Goal: Task Accomplishment & Management: Manage account settings

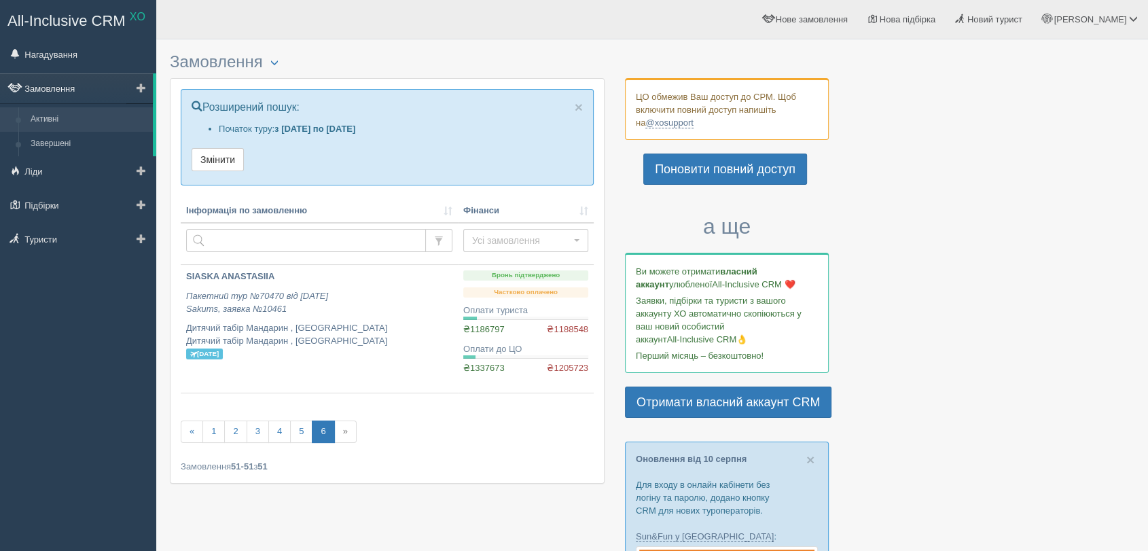
click at [75, 85] on link "Замовлення" at bounding box center [76, 88] width 153 height 30
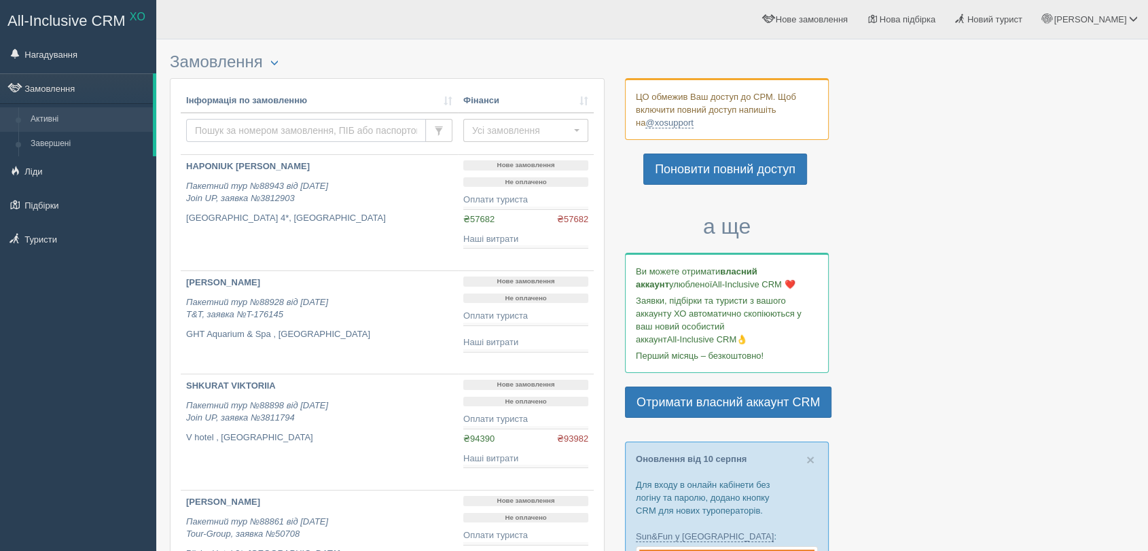
click at [237, 128] on input "text" at bounding box center [306, 130] width 240 height 23
type input "tkach"
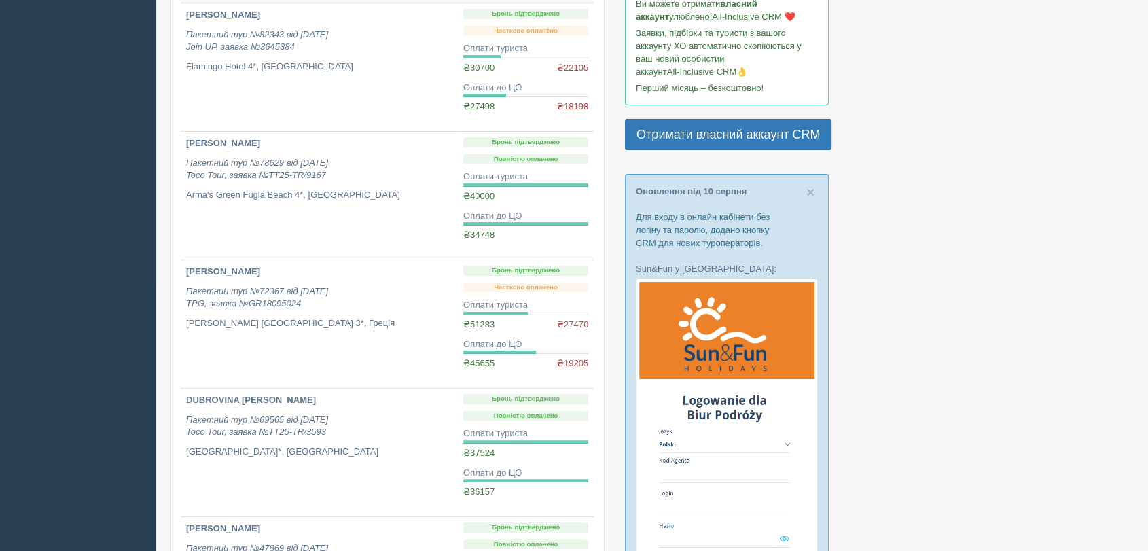
scroll to position [302, 0]
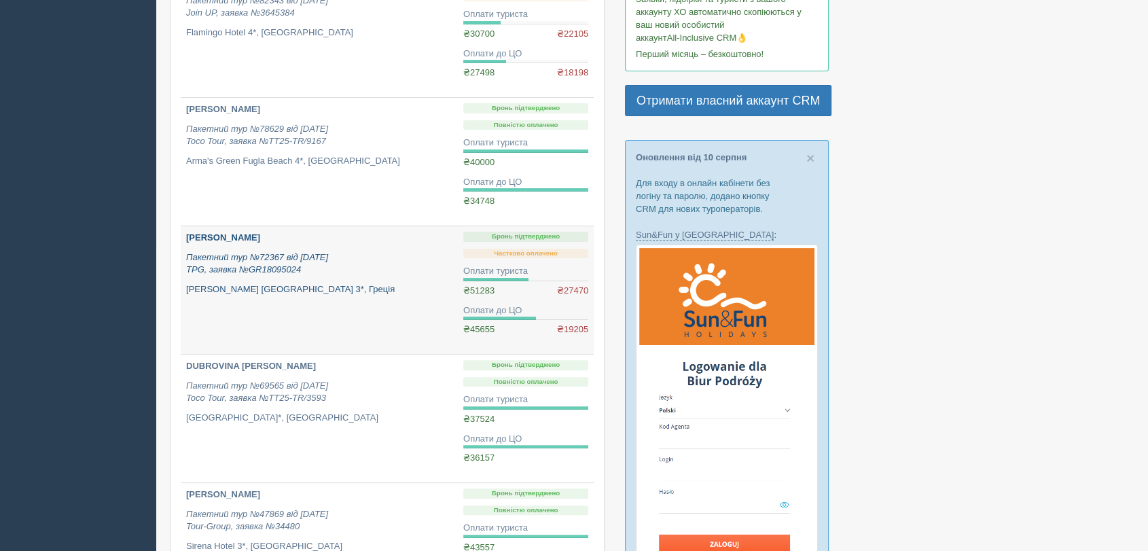
click at [346, 253] on p "Пакетний тур №72367 від 20.02.2025 TPG, заявка №GR18095024" at bounding box center [319, 263] width 266 height 25
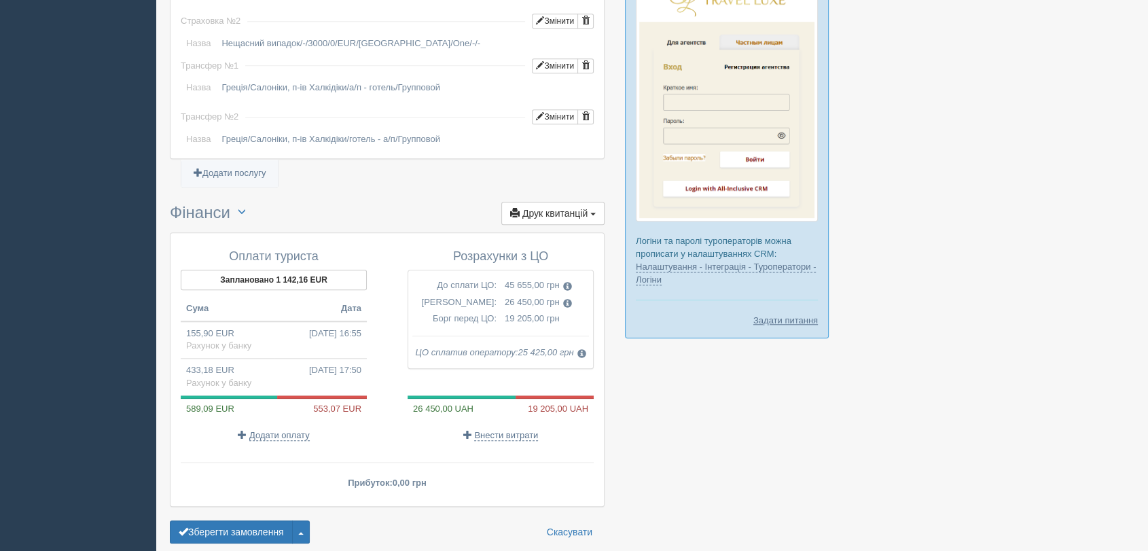
scroll to position [1321, 0]
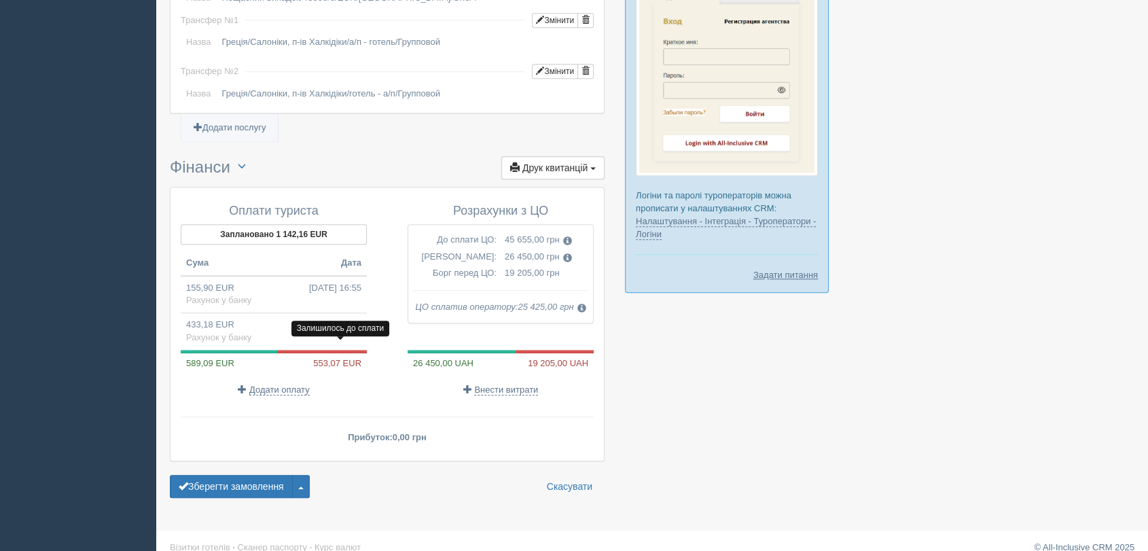
drag, startPoint x: 319, startPoint y: 354, endPoint x: 341, endPoint y: 346, distance: 23.2
click at [341, 357] on div "589,09 EUR 553,07 EUR" at bounding box center [274, 363] width 186 height 13
click at [283, 224] on button "Заплановано 1 142,16 EUR" at bounding box center [274, 234] width 186 height 20
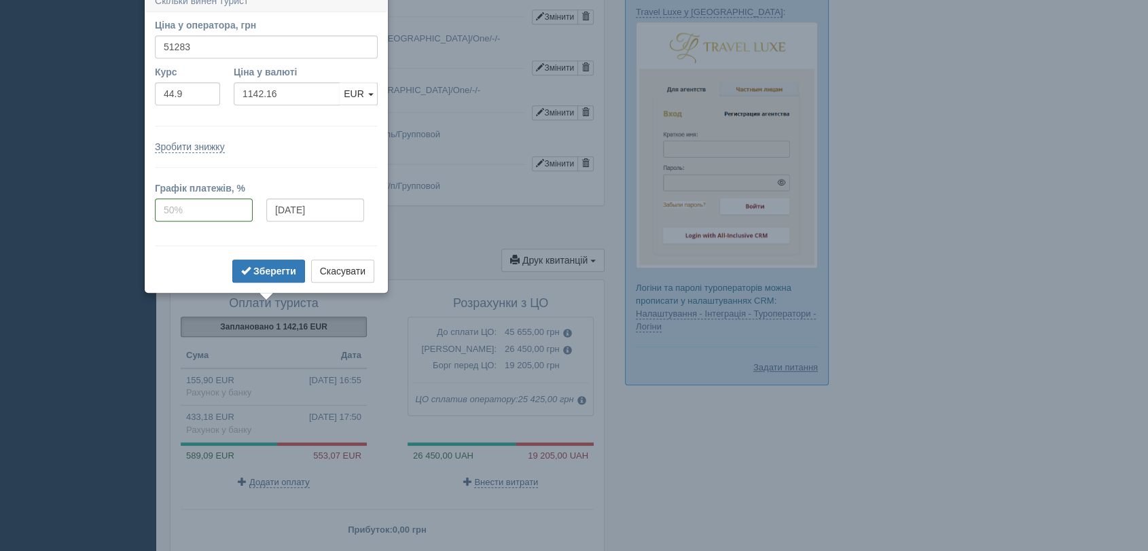
scroll to position [1217, 0]
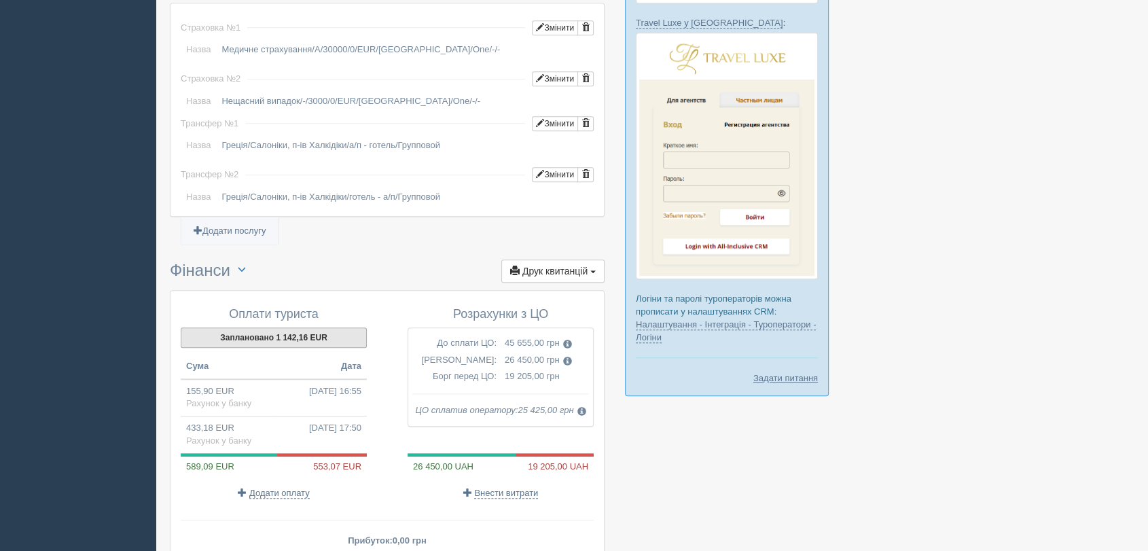
click at [274, 327] on button "Заплановано 1 142,16 EUR" at bounding box center [274, 337] width 186 height 20
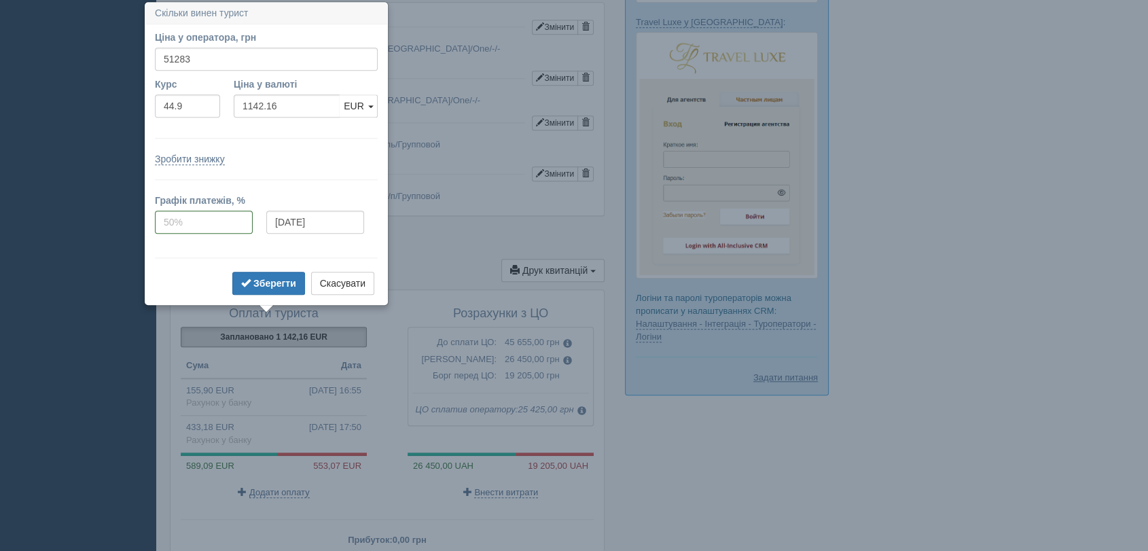
scroll to position [1219, 0]
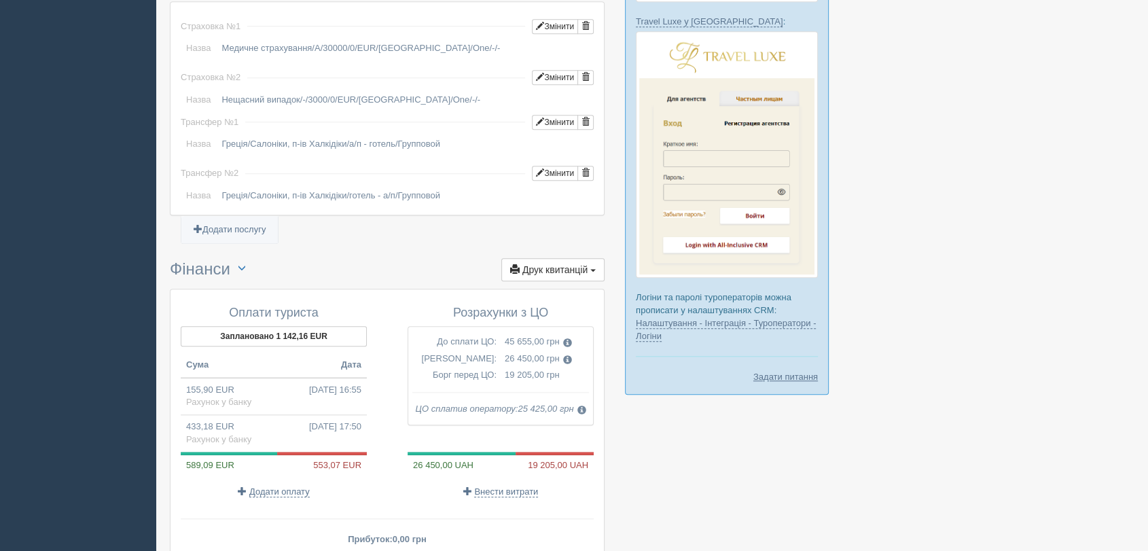
click at [306, 329] on button "Заплановано 1 142,16 EUR" at bounding box center [274, 336] width 186 height 20
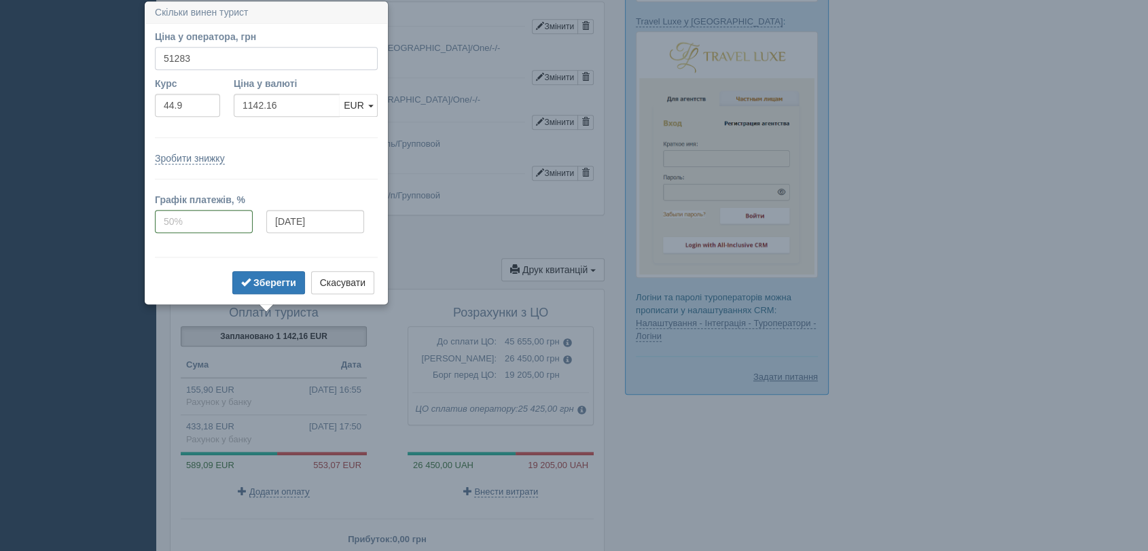
drag, startPoint x: 200, startPoint y: 62, endPoint x: 169, endPoint y: 59, distance: 30.7
click at [169, 59] on input "51283" at bounding box center [266, 58] width 223 height 23
click at [229, 56] on input "51283" at bounding box center [266, 58] width 223 height 23
drag, startPoint x: 230, startPoint y: 56, endPoint x: 171, endPoint y: 51, distance: 59.3
click at [171, 51] on input "51283" at bounding box center [266, 58] width 223 height 23
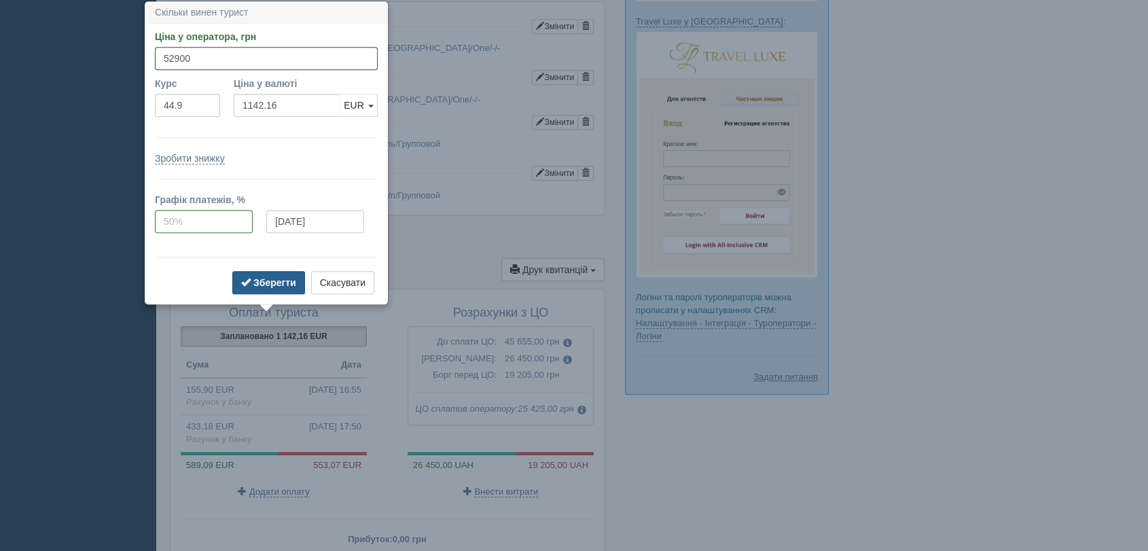
type input "52900"
type input "1178.17"
click at [270, 281] on b "Зберегти" at bounding box center [274, 282] width 43 height 11
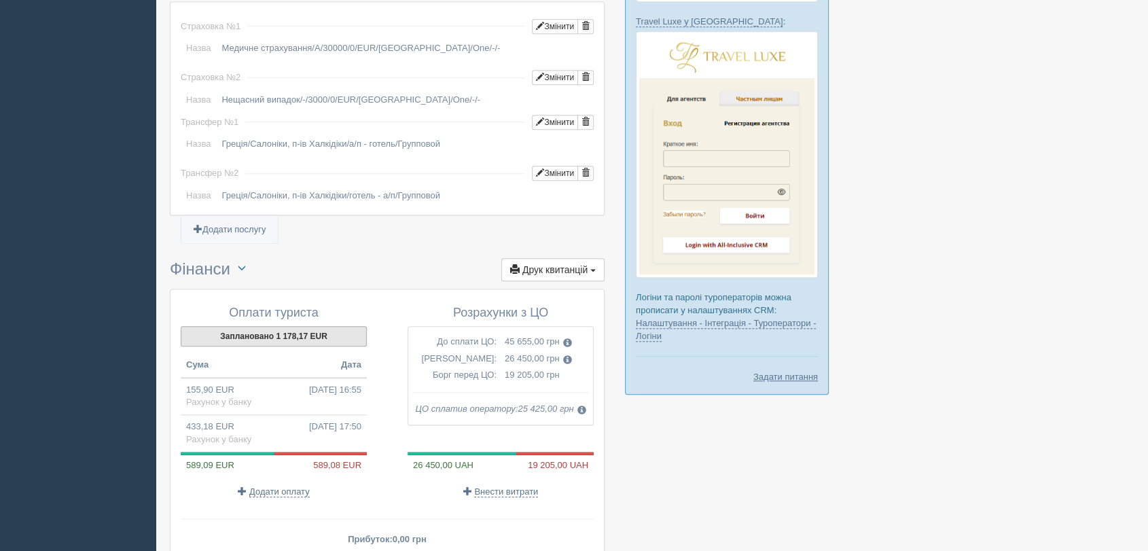
drag, startPoint x: 306, startPoint y: 323, endPoint x: 315, endPoint y: 326, distance: 8.8
click at [306, 326] on button "Заплановано 1 178,17 EUR" at bounding box center [274, 336] width 186 height 20
click at [275, 326] on button "Заплановано 1 178,17 EUR" at bounding box center [274, 336] width 186 height 20
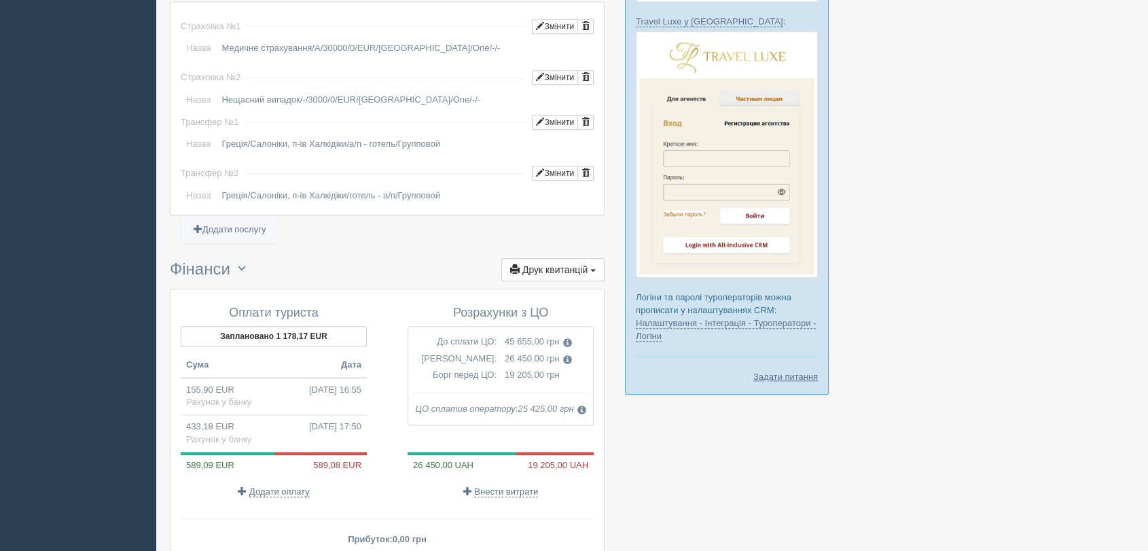
drag, startPoint x: 312, startPoint y: 452, endPoint x: 340, endPoint y: 455, distance: 28.1
click at [340, 459] on div "589,09 EUR 589,08 EUR" at bounding box center [274, 465] width 186 height 13
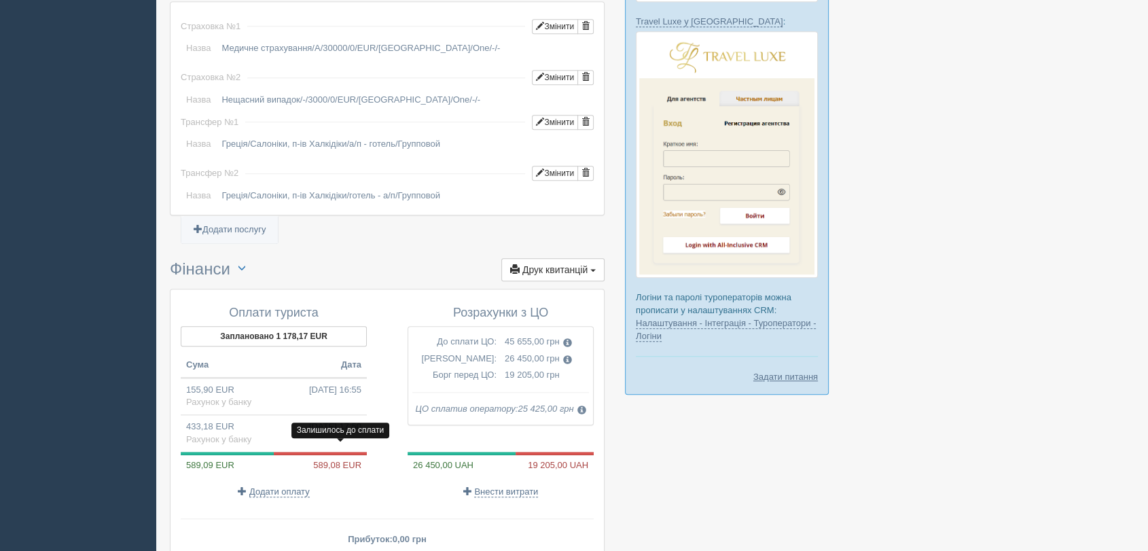
drag, startPoint x: 311, startPoint y: 450, endPoint x: 361, endPoint y: 455, distance: 50.6
click at [361, 459] on div "589,09 EUR 589,08 EUR" at bounding box center [274, 465] width 186 height 13
copy div "589,08 EUR"
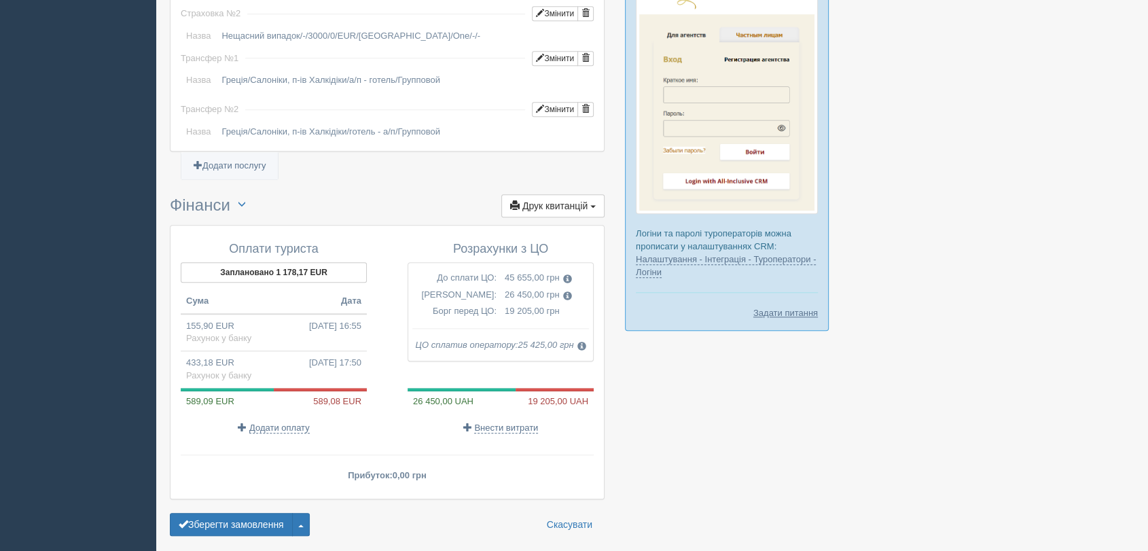
scroll to position [1321, 0]
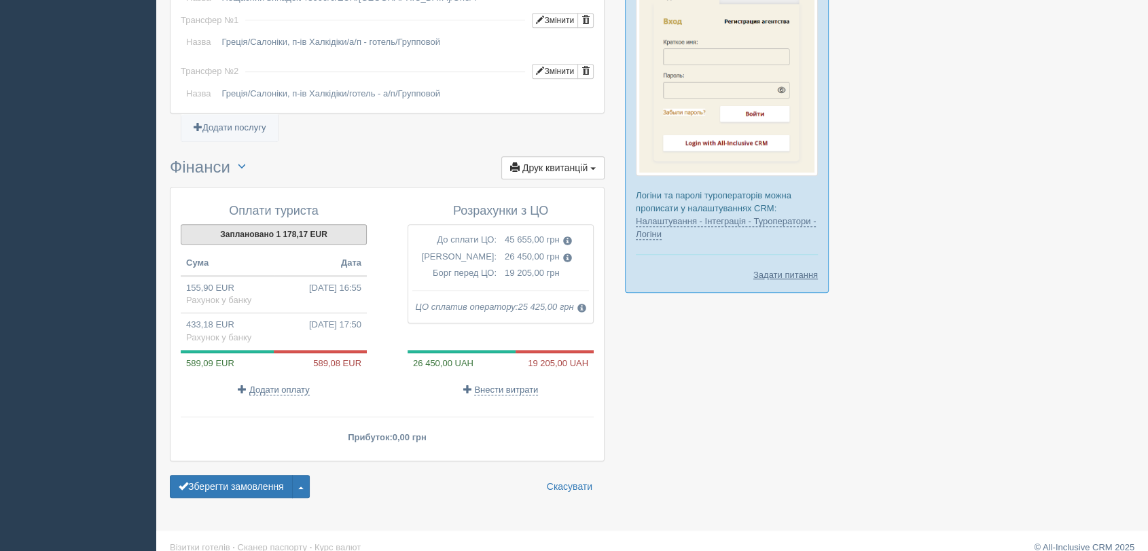
click at [271, 224] on button "Заплановано 1 178,17 EUR" at bounding box center [274, 234] width 186 height 20
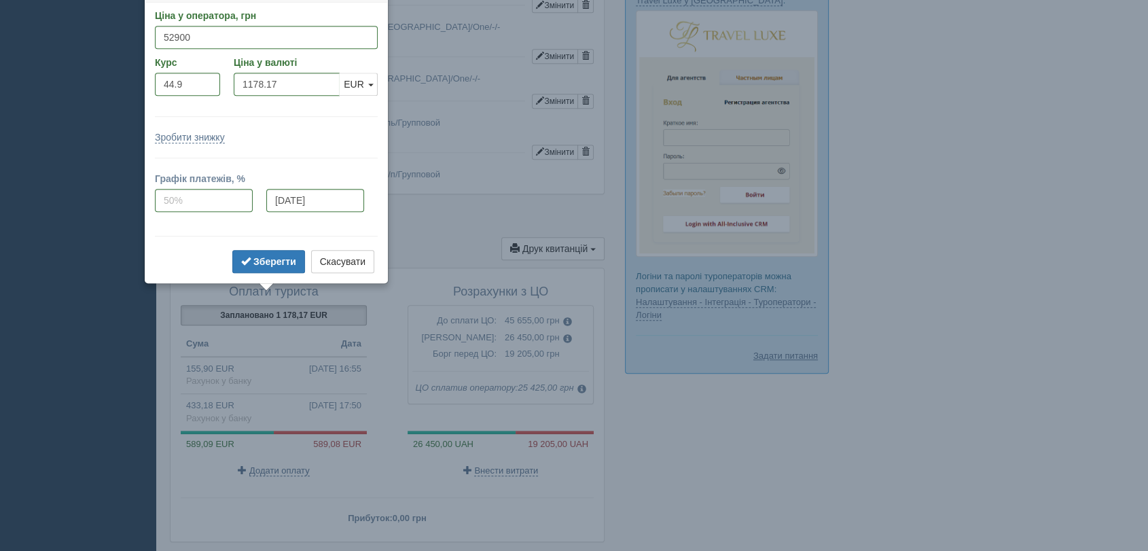
scroll to position [1219, 0]
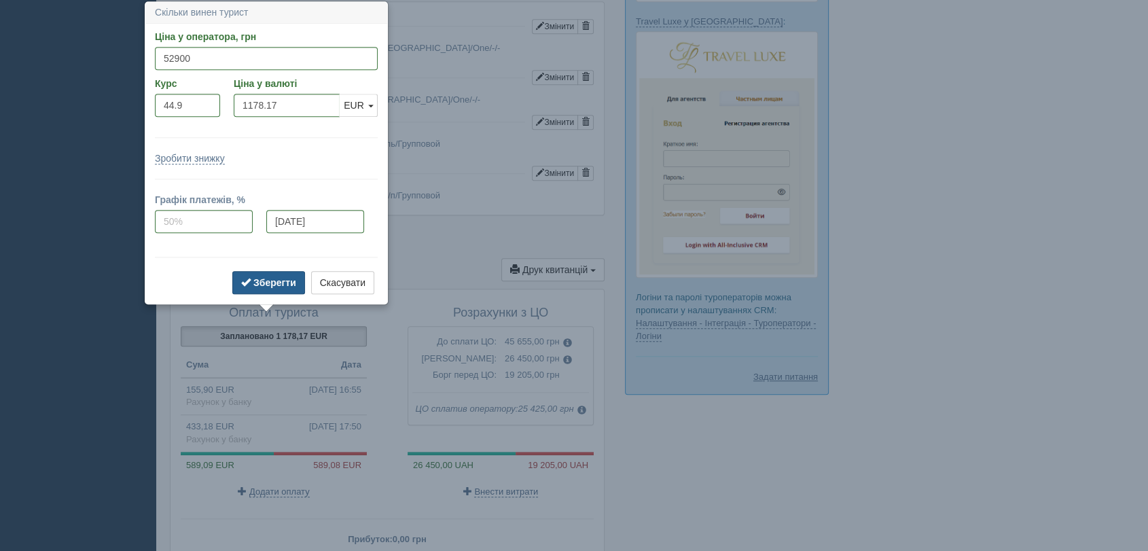
click at [283, 277] on b "Зберегти" at bounding box center [274, 282] width 43 height 11
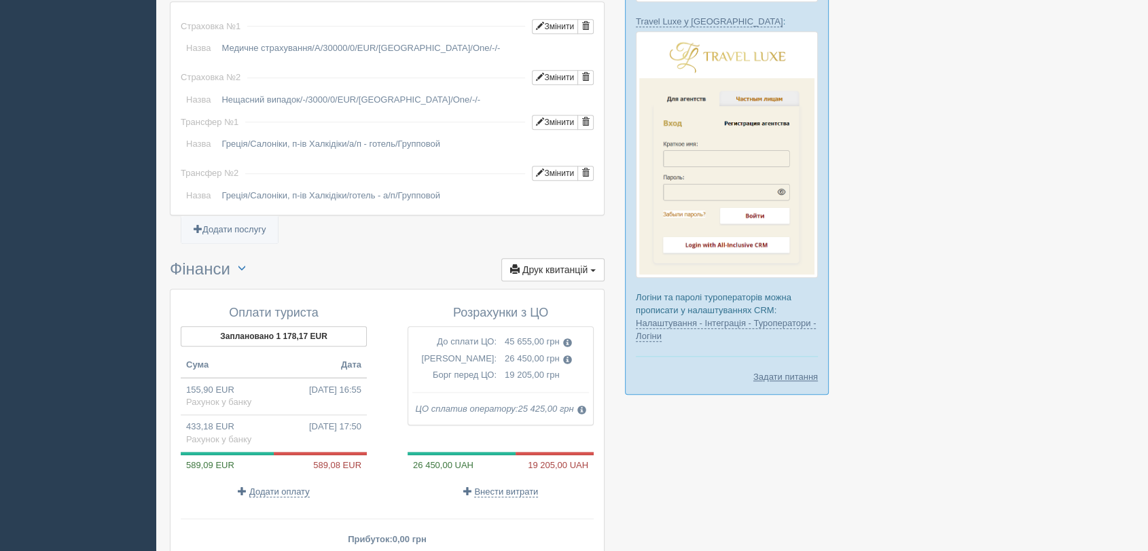
scroll to position [1294, 0]
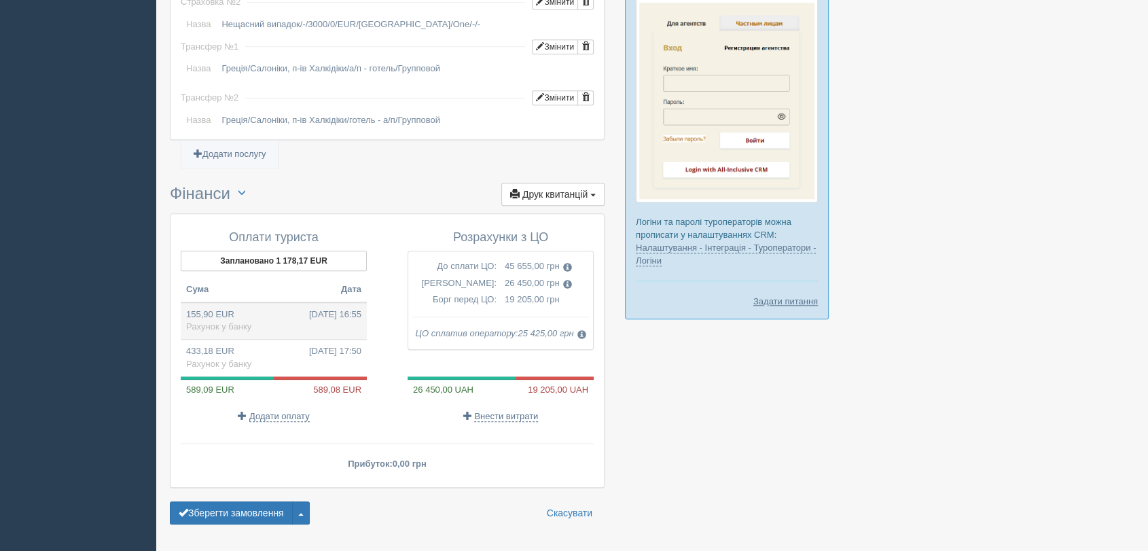
click at [219, 306] on td "155,90 EUR 28.02.2025 16:55 Рахунок у банку" at bounding box center [274, 320] width 186 height 37
type input "7000.00"
type input "44.90"
select select "1166"
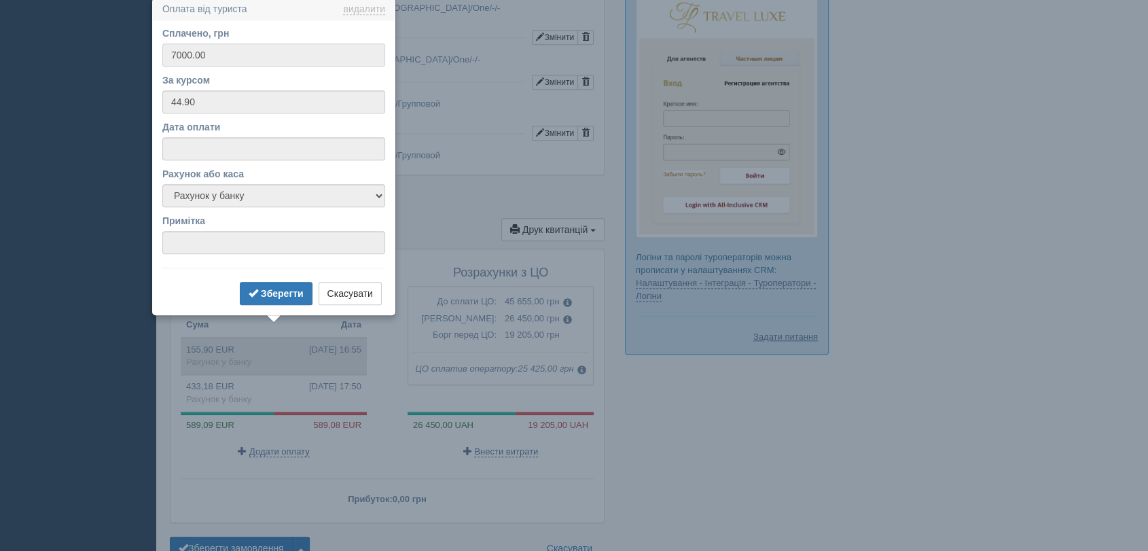
scroll to position [1255, 0]
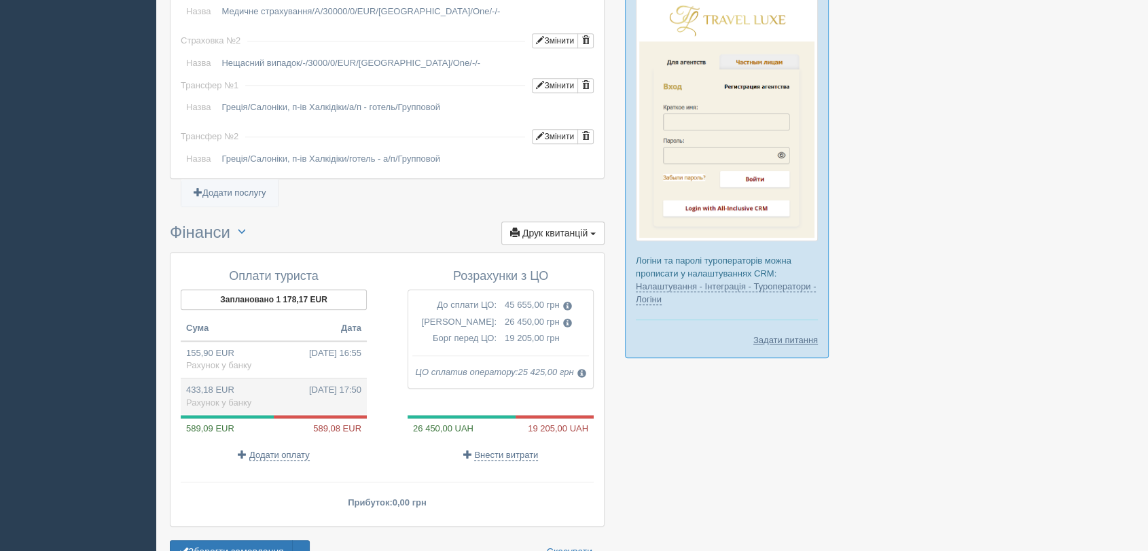
click at [237, 378] on td "433,18 EUR 28.02.2025 17:50 Рахунок у банку" at bounding box center [274, 396] width 186 height 37
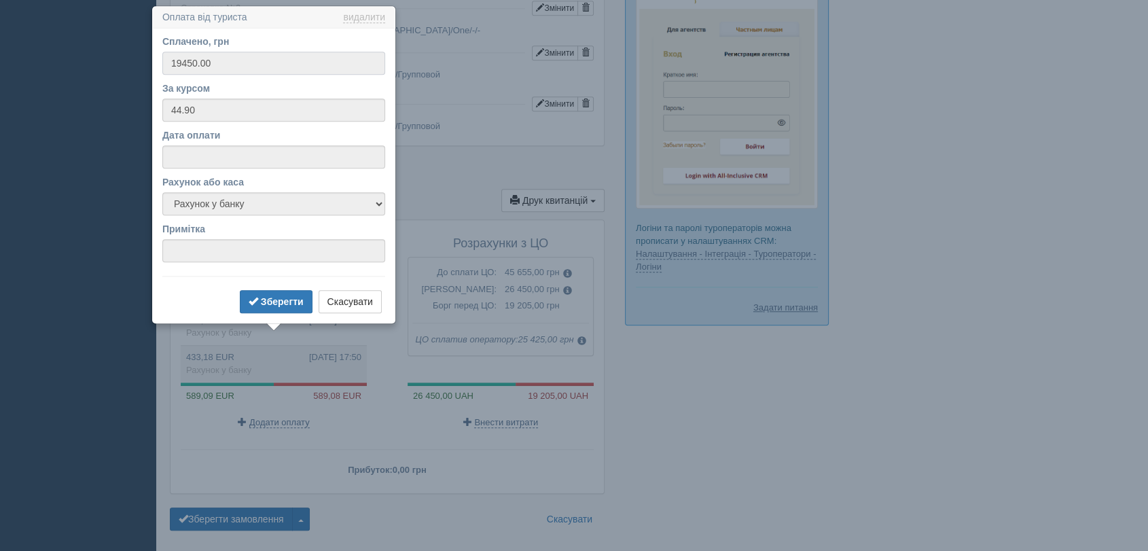
scroll to position [1293, 0]
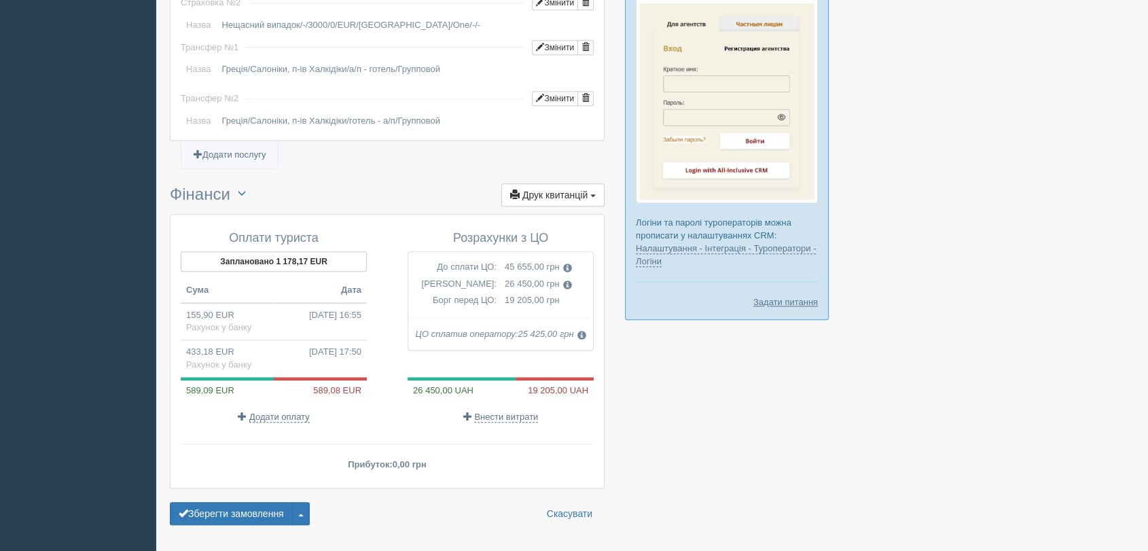
drag, startPoint x: 313, startPoint y: 375, endPoint x: 363, endPoint y: 383, distance: 50.3
click at [363, 383] on div "Оплати туриста Заплановано 1 178,17 EUR Сума Дата 155,90 EUR 28.02.2025 16:55 Р…" at bounding box center [280, 328] width 213 height 206
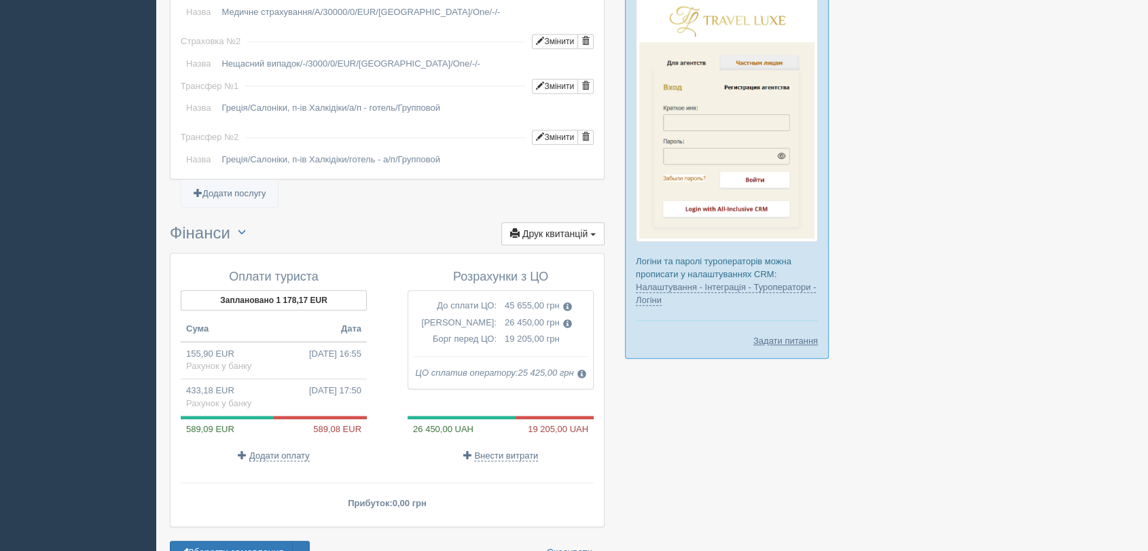
scroll to position [1217, 0]
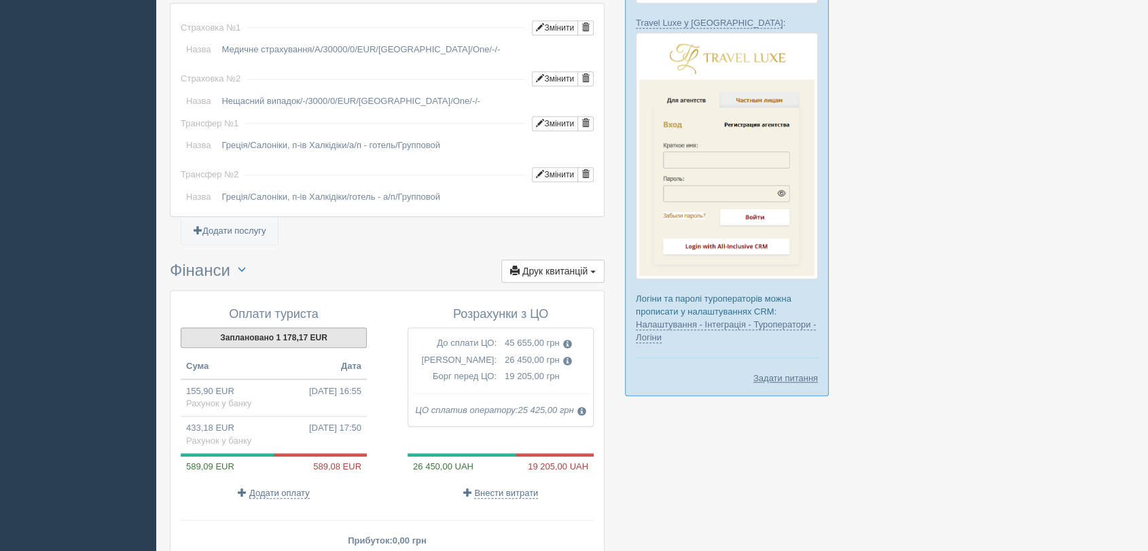
click at [263, 327] on button "Заплановано 1 178,17 EUR" at bounding box center [274, 337] width 186 height 20
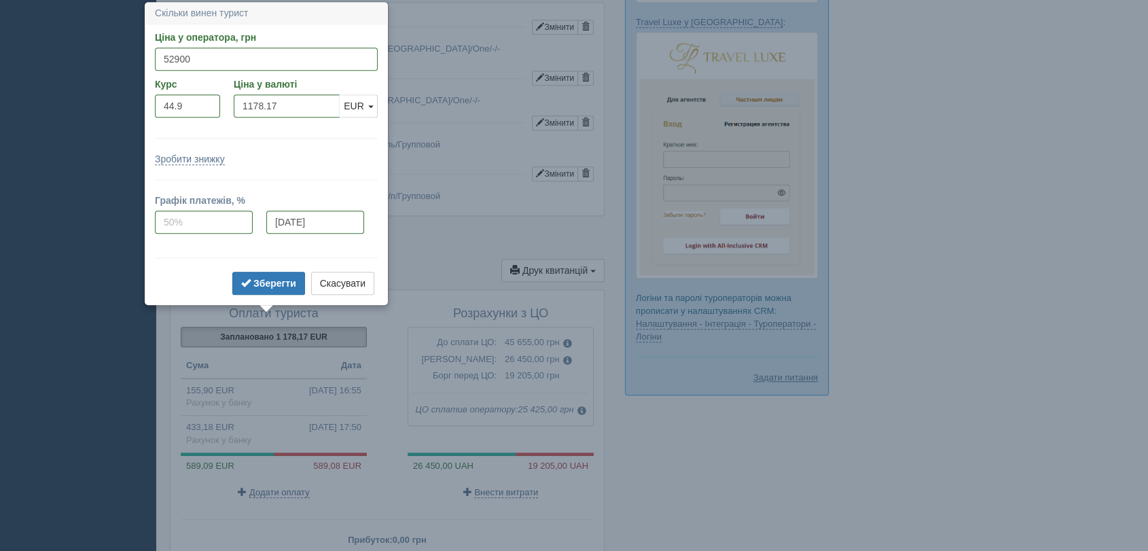
scroll to position [1219, 0]
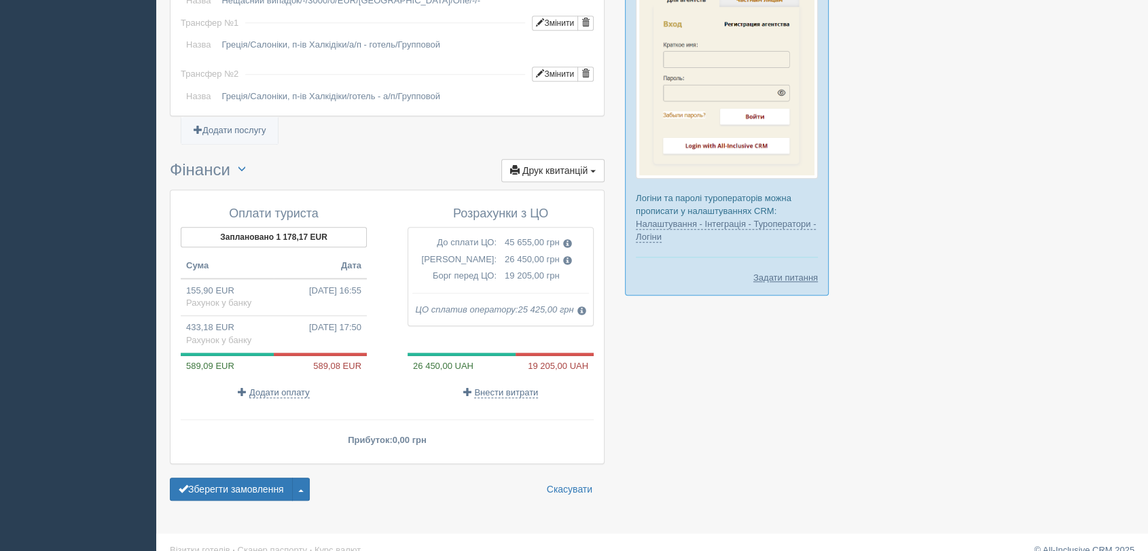
scroll to position [1321, 0]
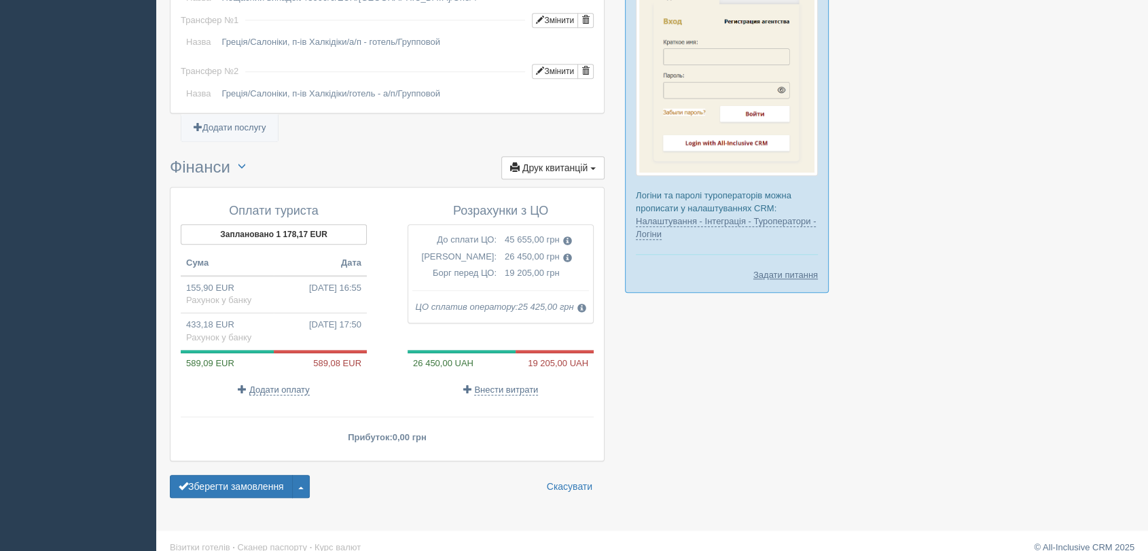
click at [264, 278] on td "155,90 EUR 28.02.2025 16:55 Рахунок у банку" at bounding box center [274, 294] width 186 height 37
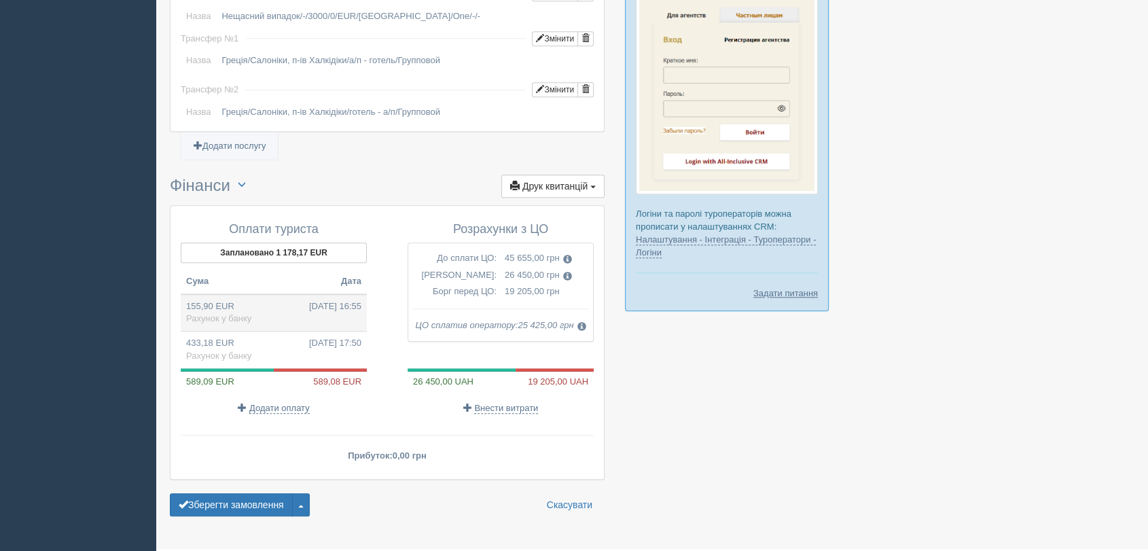
type input "7000.00"
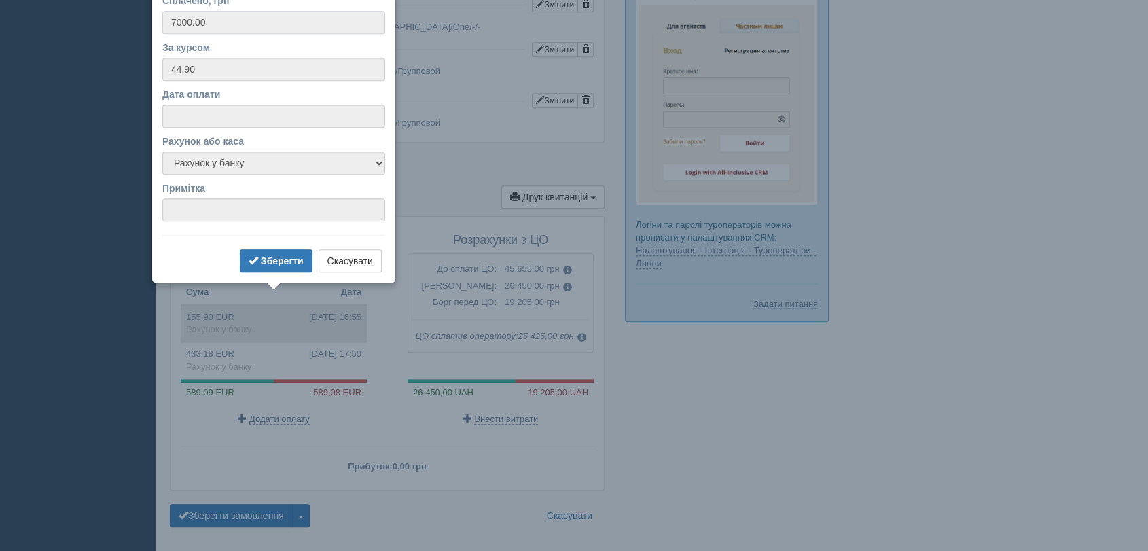
scroll to position [1255, 0]
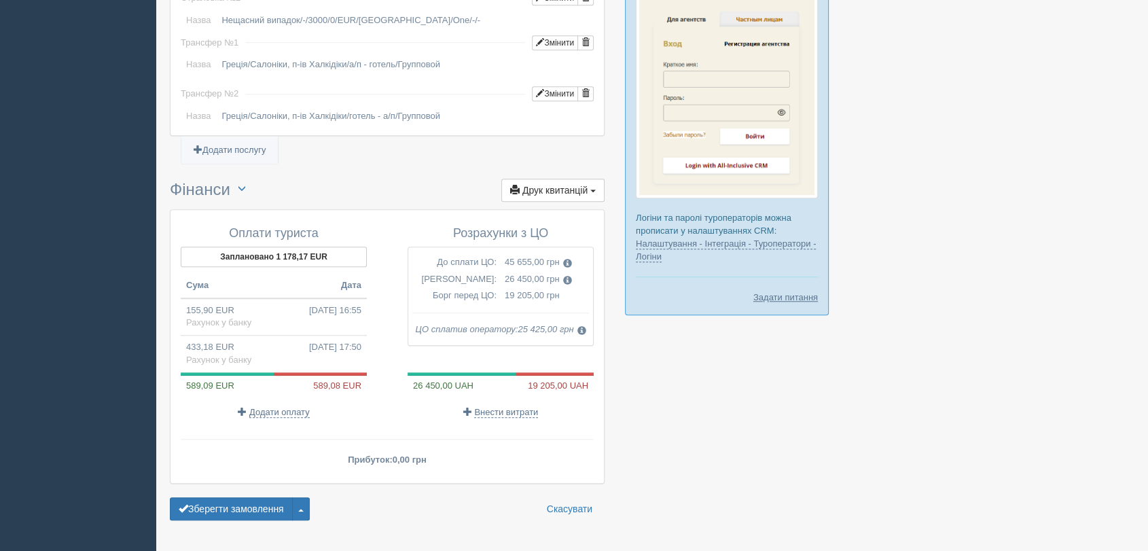
scroll to position [1321, 0]
